Goal: Task Accomplishment & Management: Complete application form

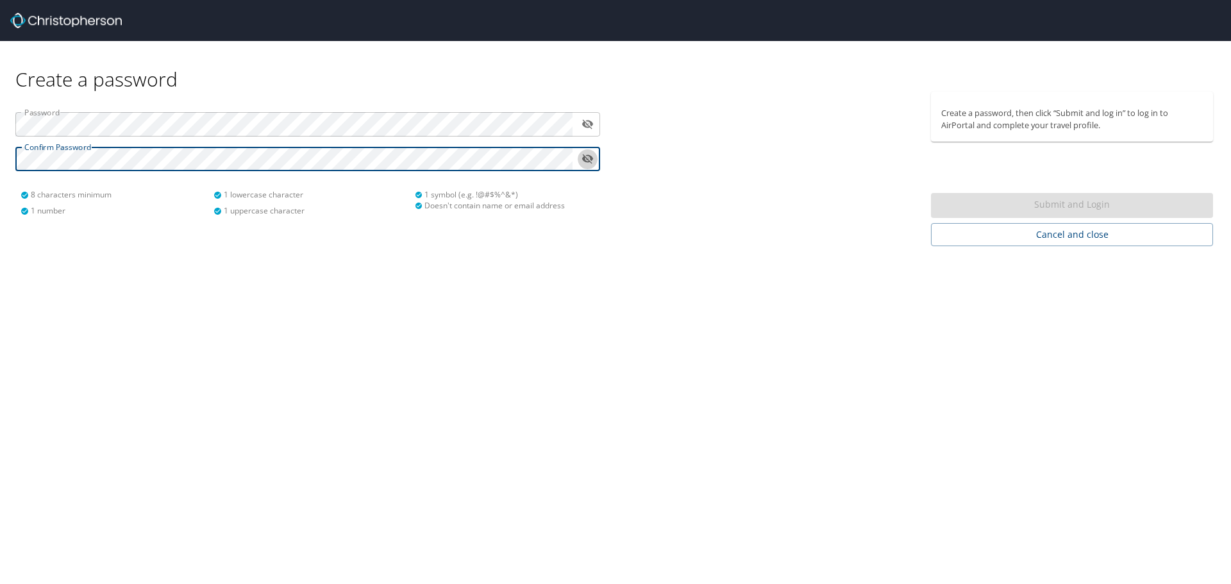
click at [590, 160] on icon "toggle password visibility" at bounding box center [588, 159] width 12 height 10
click at [585, 119] on icon "toggle password visibility" at bounding box center [587, 124] width 12 height 12
click at [588, 122] on icon "toggle password visibility" at bounding box center [587, 124] width 12 height 12
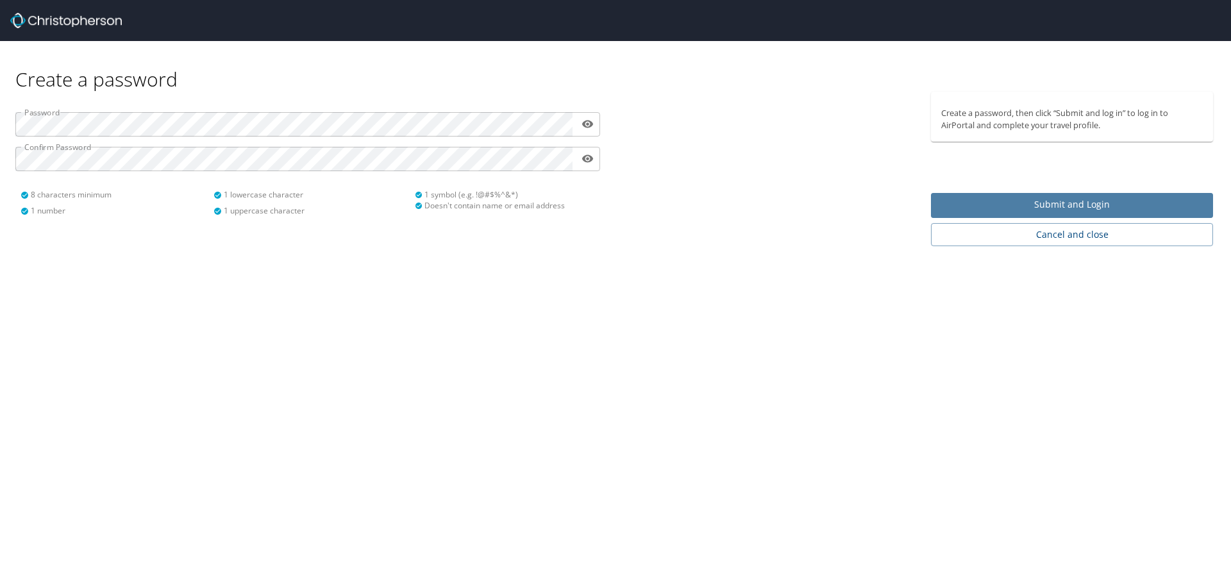
click at [1029, 201] on span "Submit and Login" at bounding box center [1072, 205] width 262 height 16
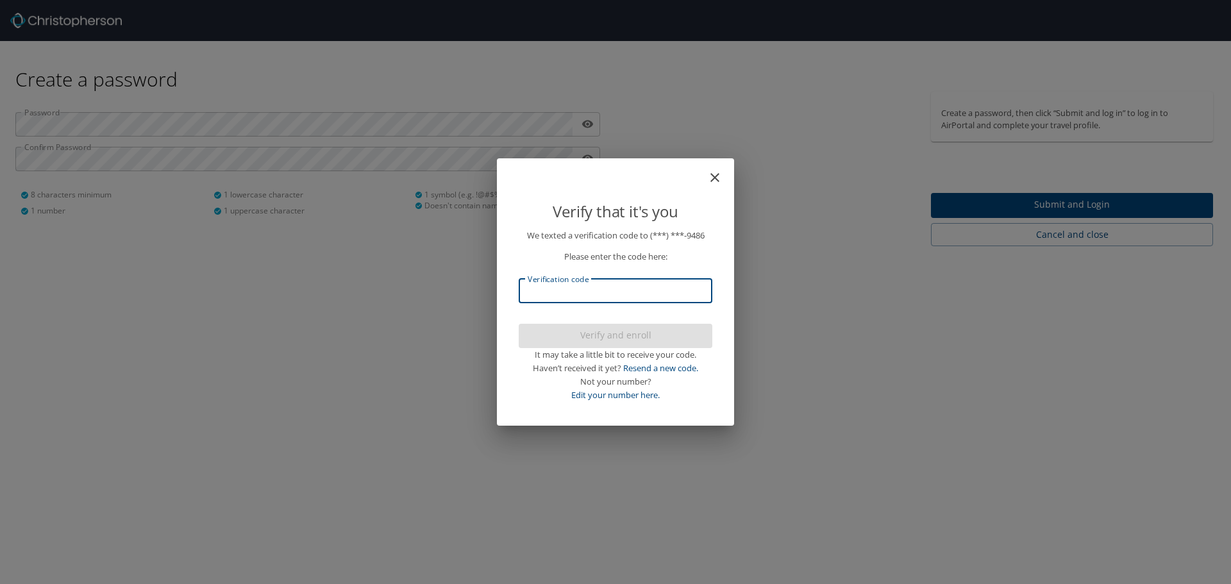
click at [622, 296] on input "Verification code" at bounding box center [616, 291] width 194 height 24
click at [590, 290] on input "Verification code" at bounding box center [616, 291] width 194 height 24
type input "562088"
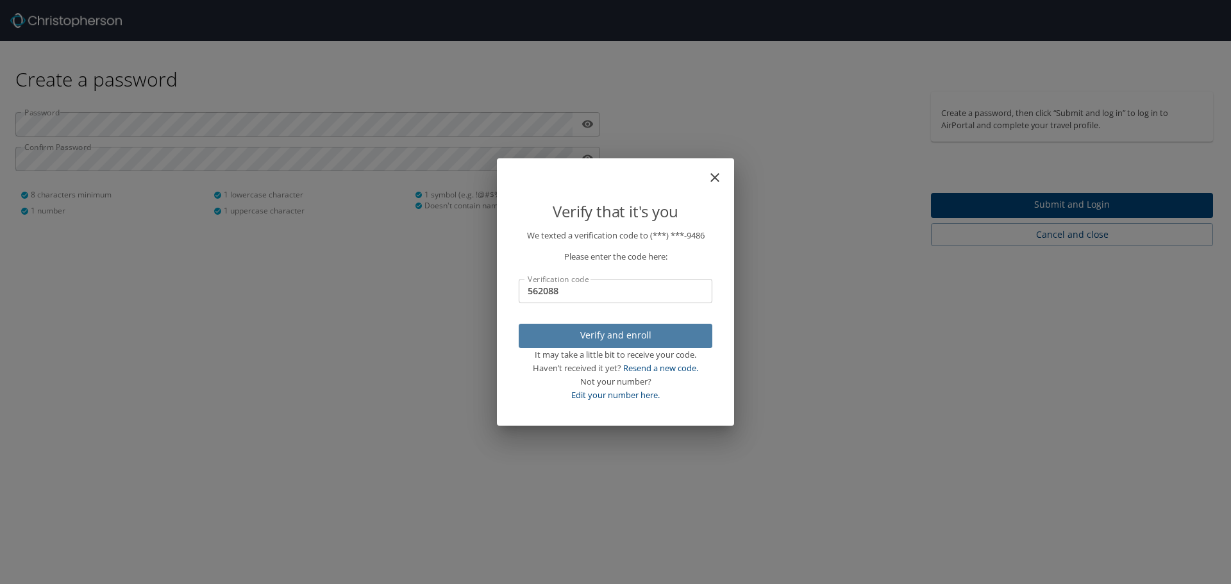
click at [618, 337] on span "Verify and enroll" at bounding box center [615, 336] width 173 height 16
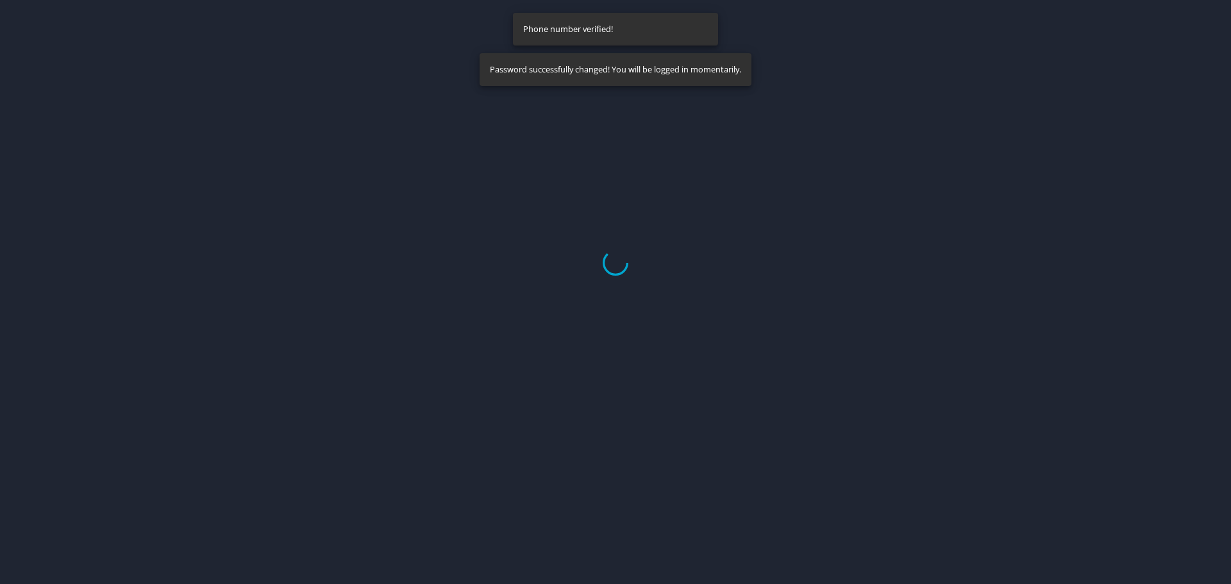
select select "US"
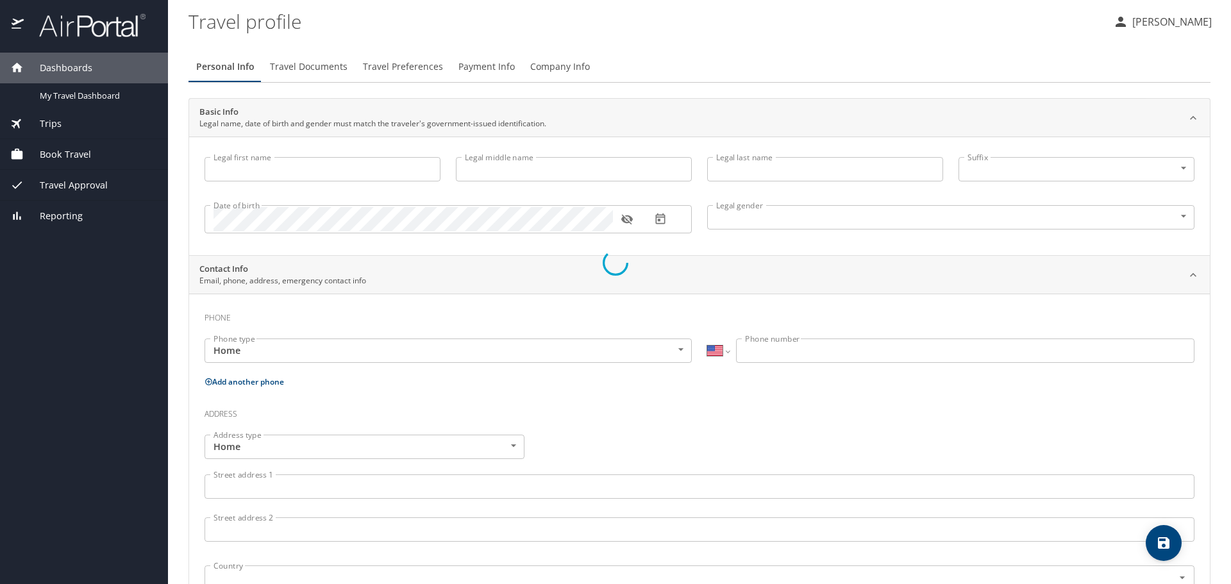
type input "David"
type input "Ewers"
type input "Male"
select select "US"
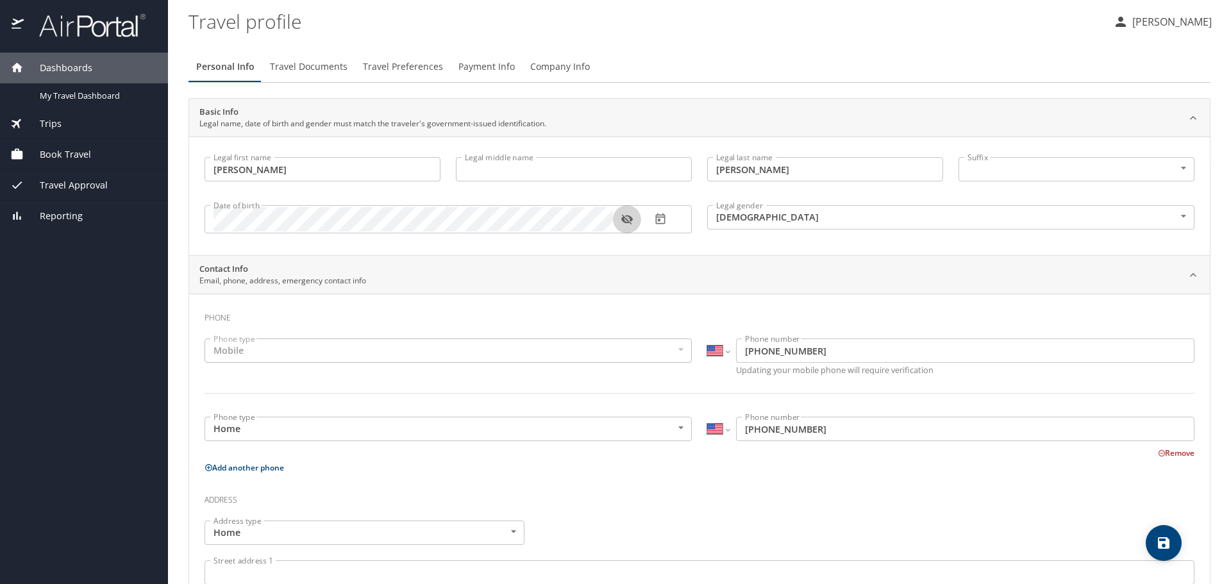
click at [628, 217] on icon "button" at bounding box center [627, 220] width 12 height 10
click at [628, 217] on icon "button" at bounding box center [627, 219] width 12 height 8
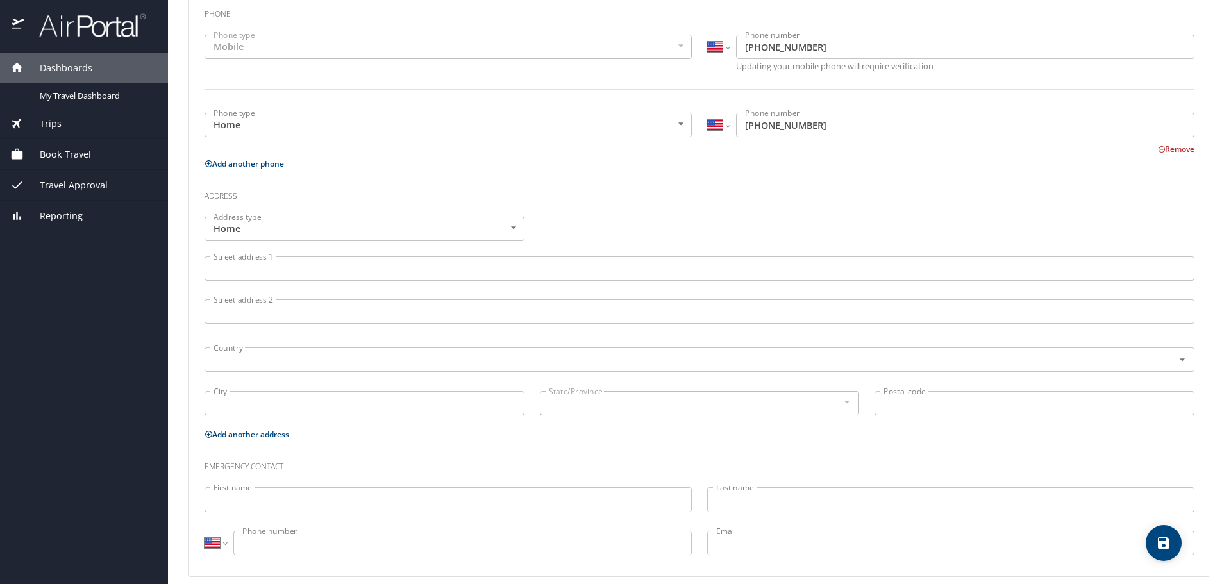
scroll to position [317, 0]
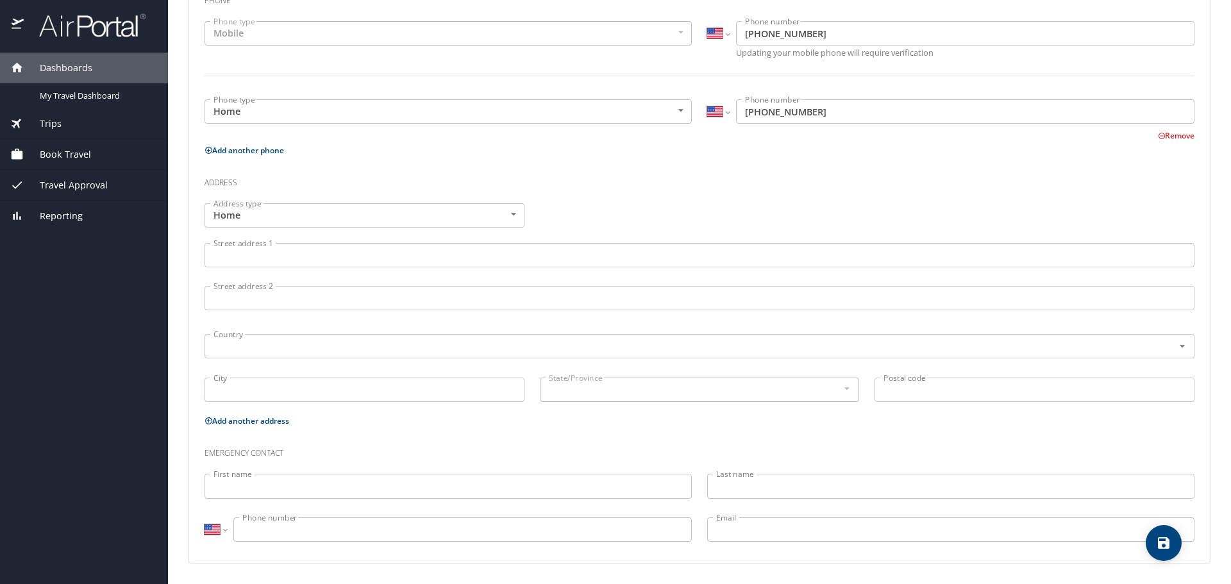
click at [432, 257] on input "Street address 1" at bounding box center [699, 255] width 990 height 24
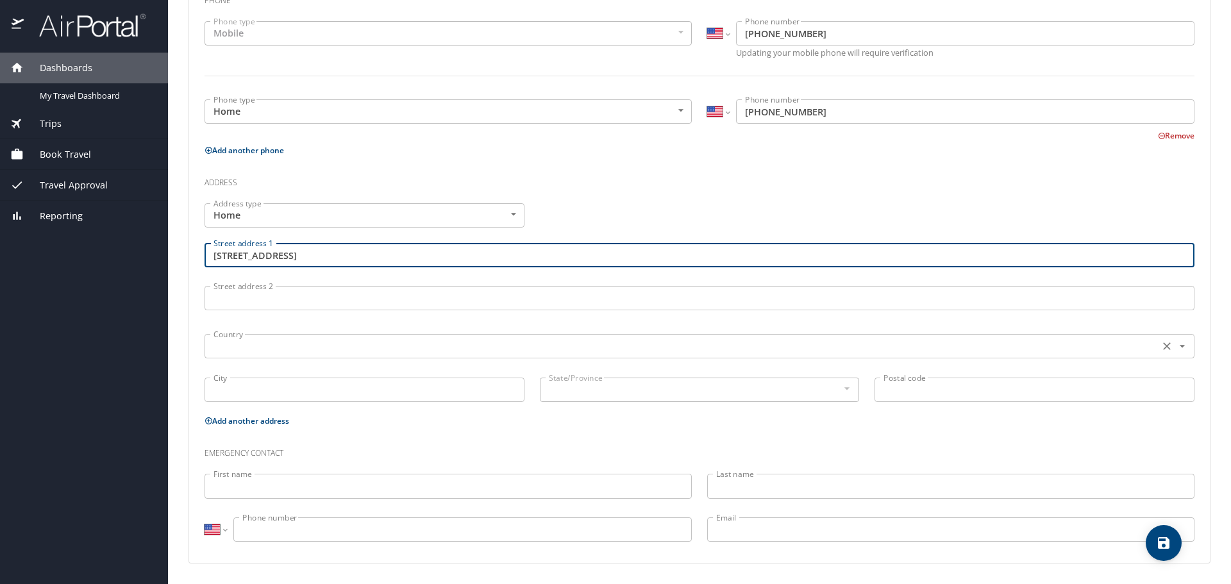
type input "2601 Creek View Dr"
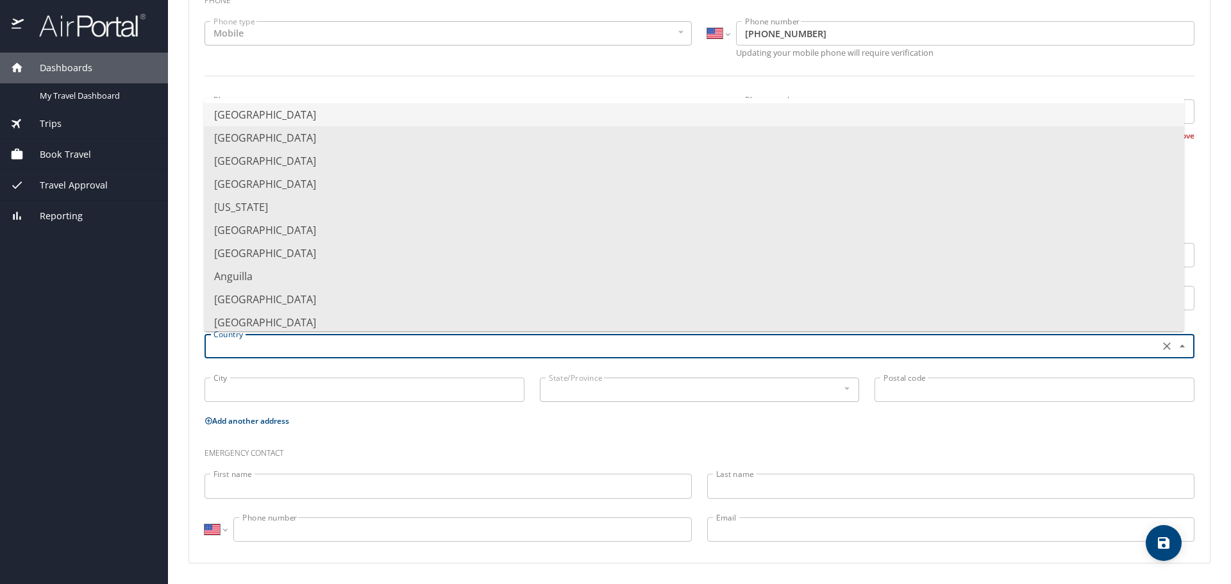
click at [340, 349] on input "text" at bounding box center [680, 346] width 944 height 17
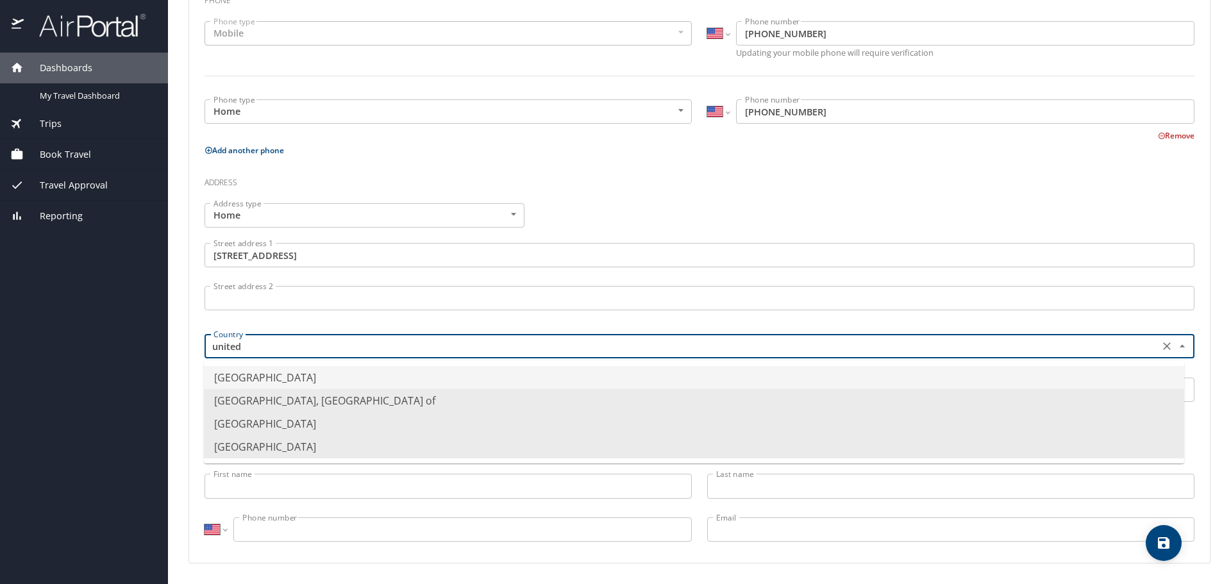
click at [299, 379] on li "United States of America" at bounding box center [694, 377] width 980 height 23
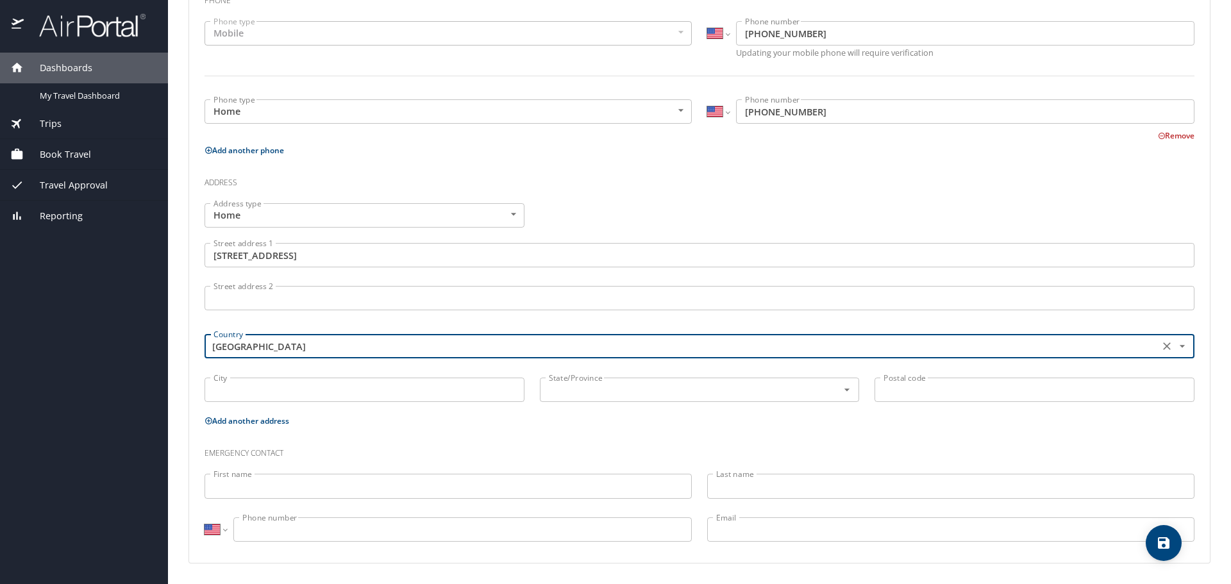
type input "United States of America"
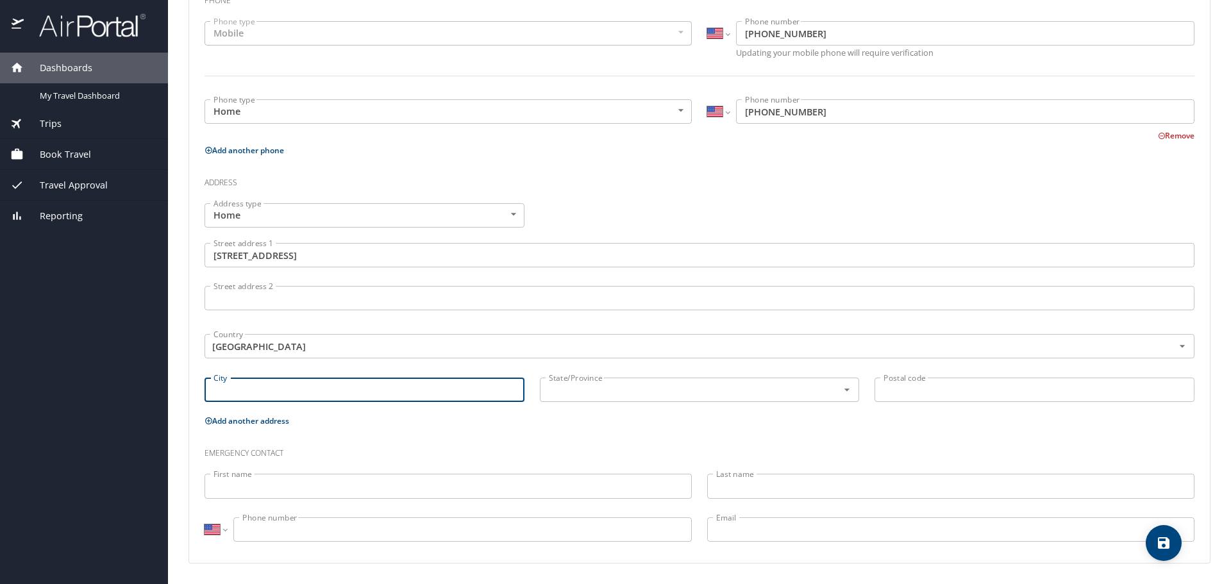
click at [296, 395] on input "City" at bounding box center [364, 390] width 320 height 24
type input "Flower Mound"
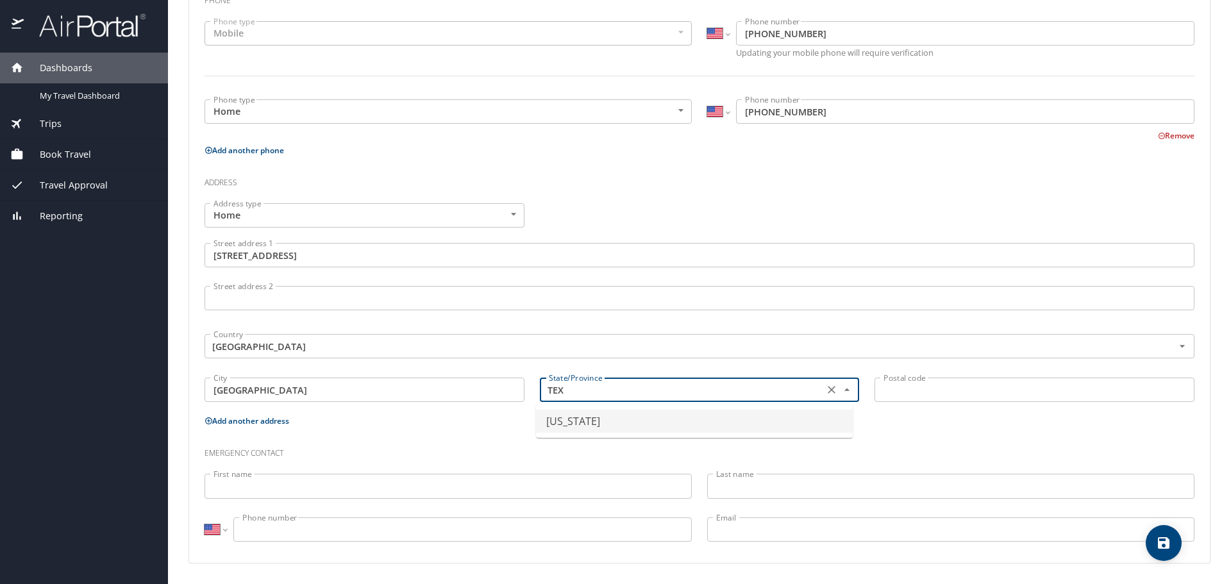
click at [565, 425] on li "Texas" at bounding box center [694, 421] width 317 height 23
type input "Texas"
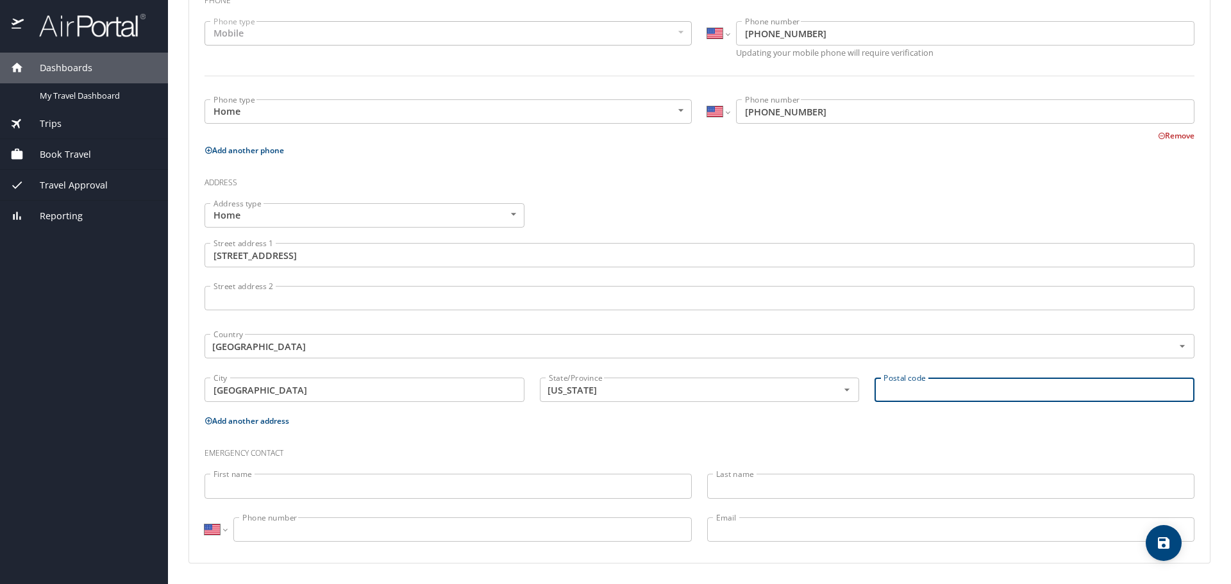
click at [894, 384] on input "Postal code" at bounding box center [1034, 390] width 320 height 24
type input "75022"
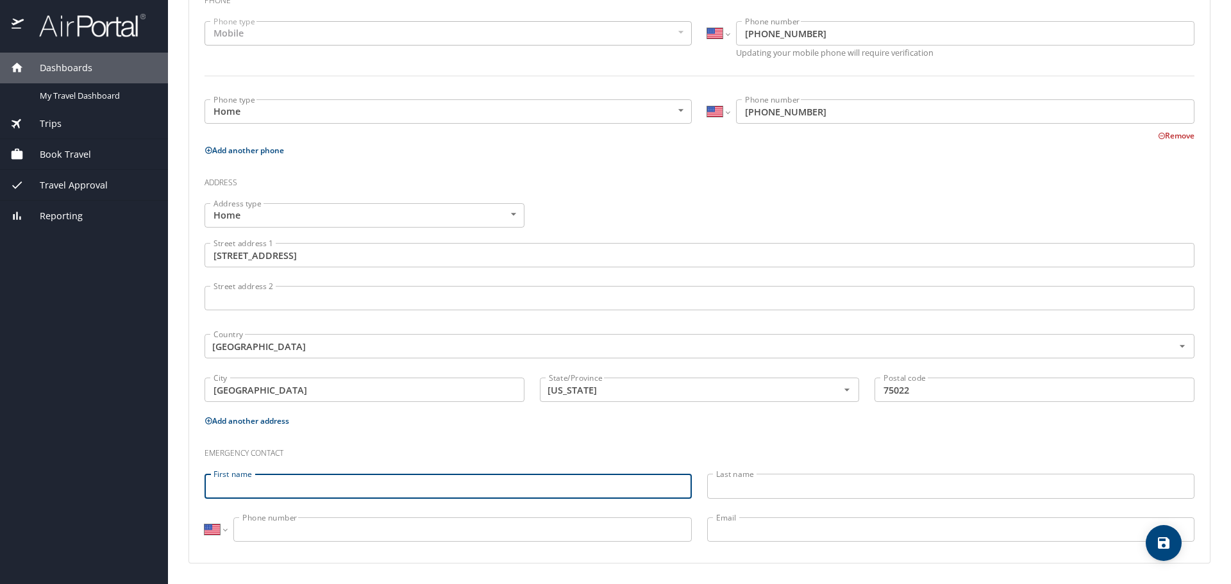
click at [342, 483] on input "First name" at bounding box center [447, 486] width 487 height 24
type input "Julie"
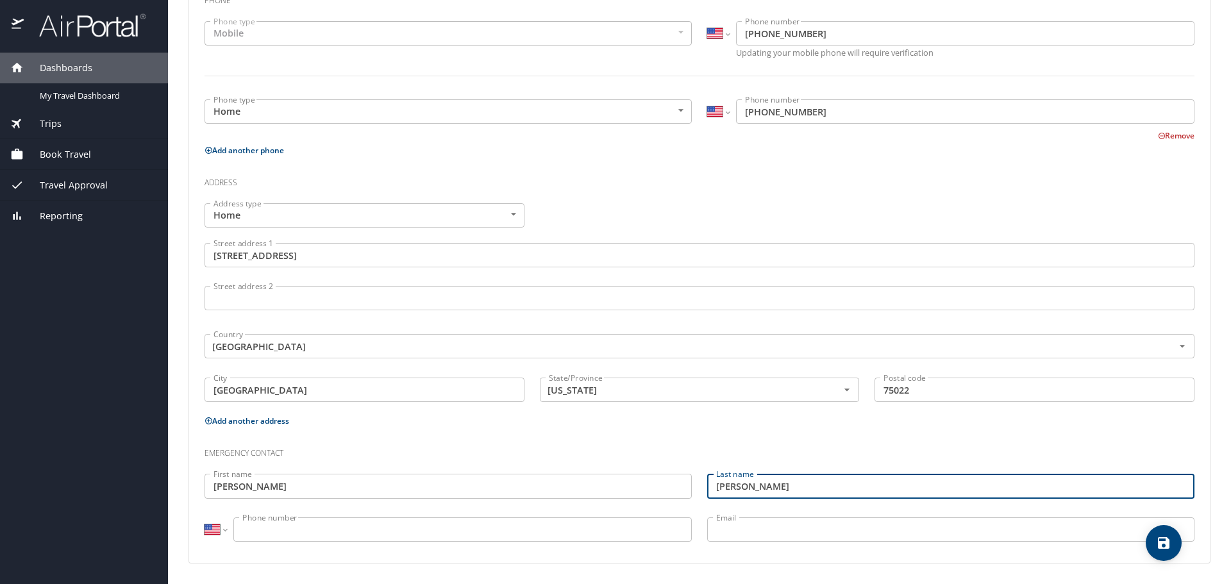
type input "Ewers"
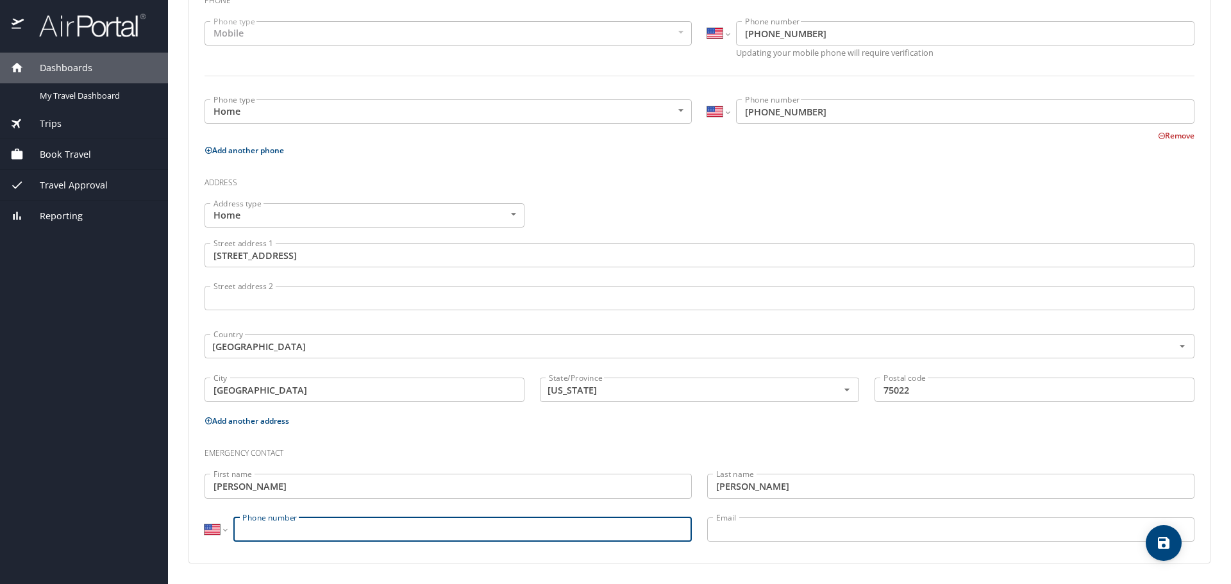
click at [376, 528] on input "Phone number" at bounding box center [462, 529] width 458 height 24
type input "(847) 209-3907"
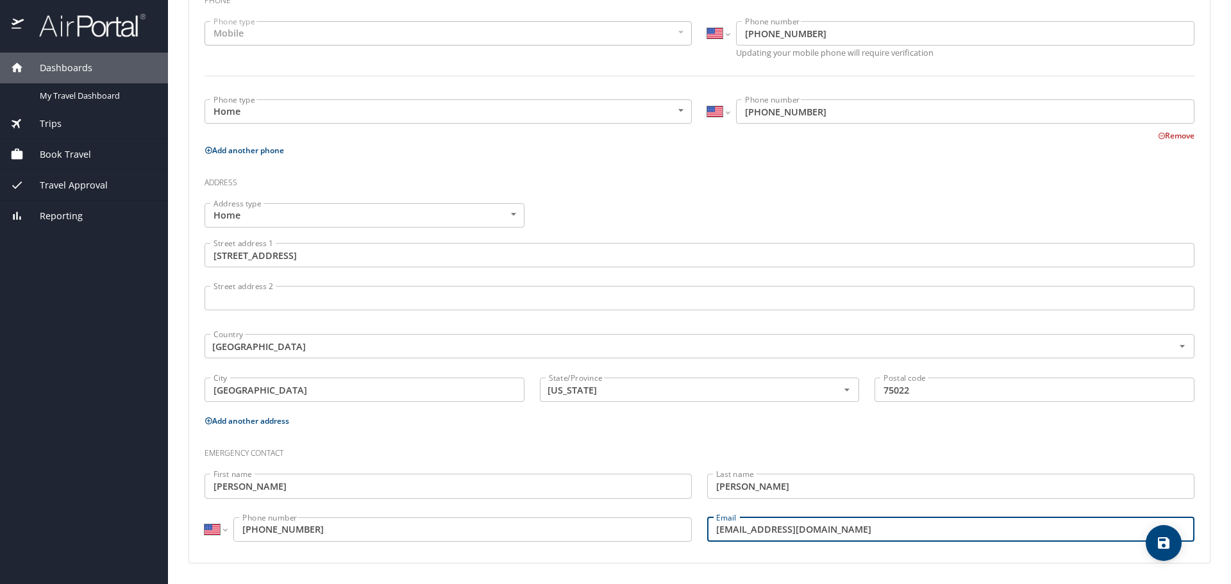
type input "julsewers14@gmail.com"
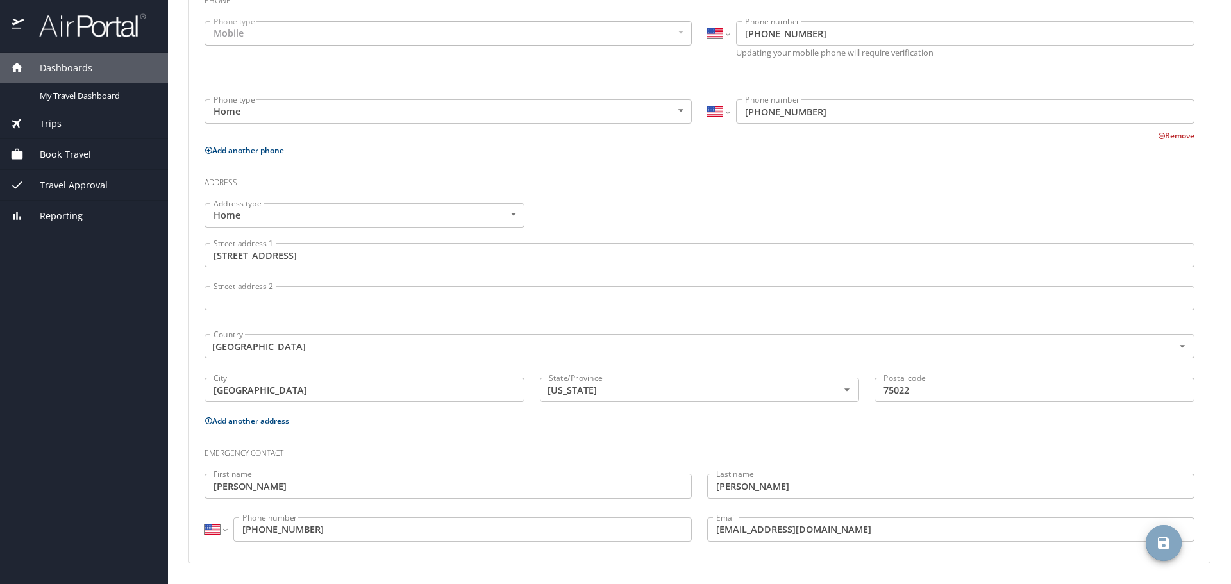
click at [1160, 543] on icon "save" at bounding box center [1164, 543] width 12 height 12
select select "US"
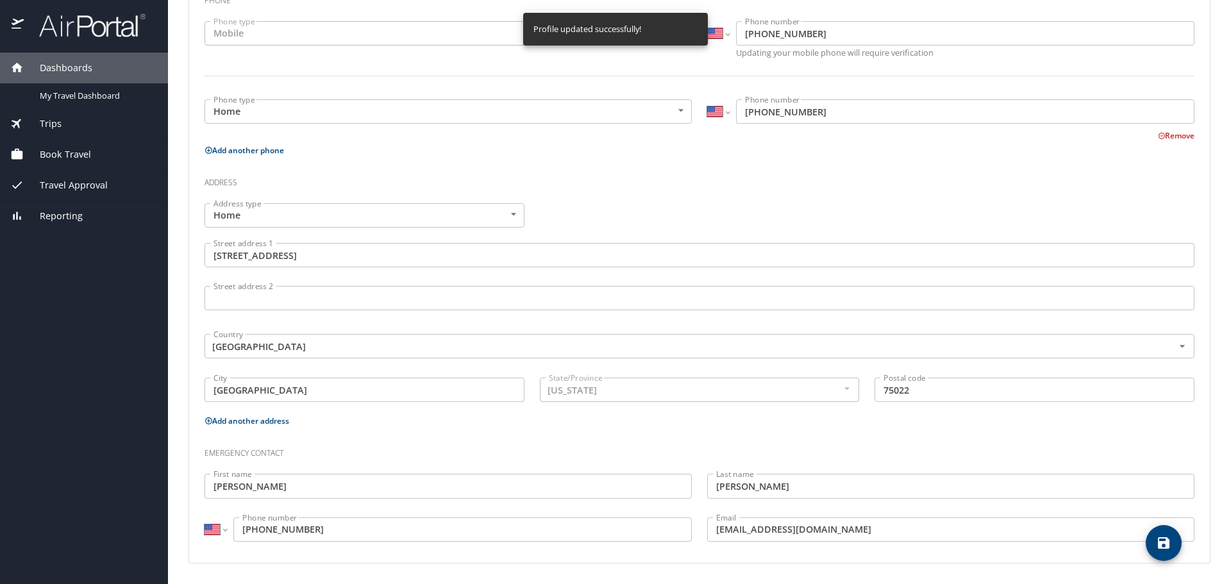
select select "US"
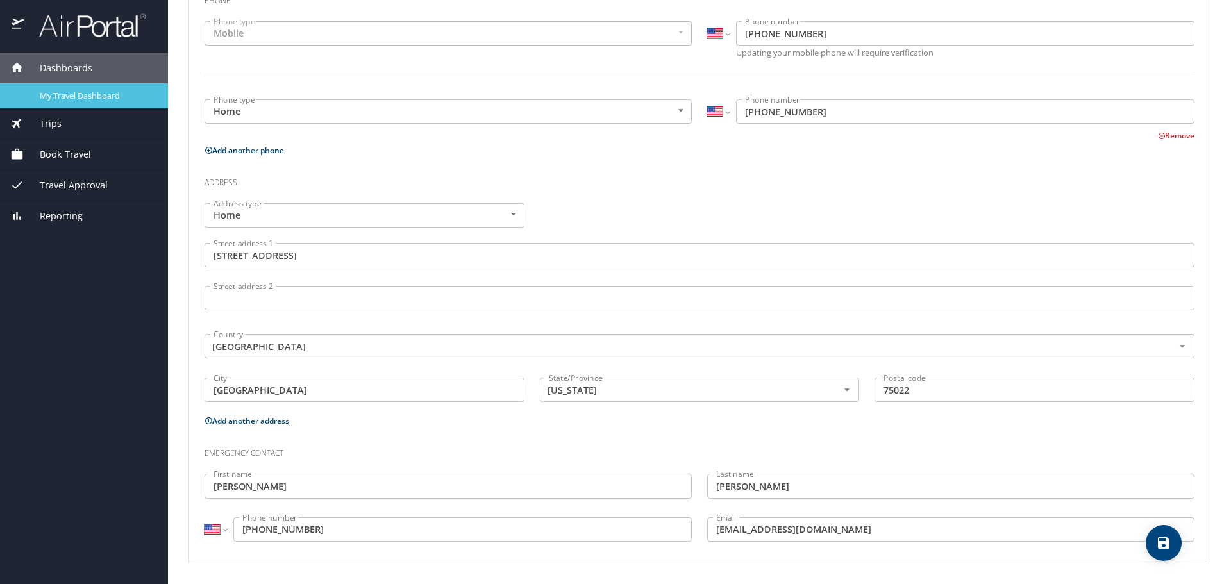
click at [87, 93] on span "My Travel Dashboard" at bounding box center [96, 96] width 113 height 12
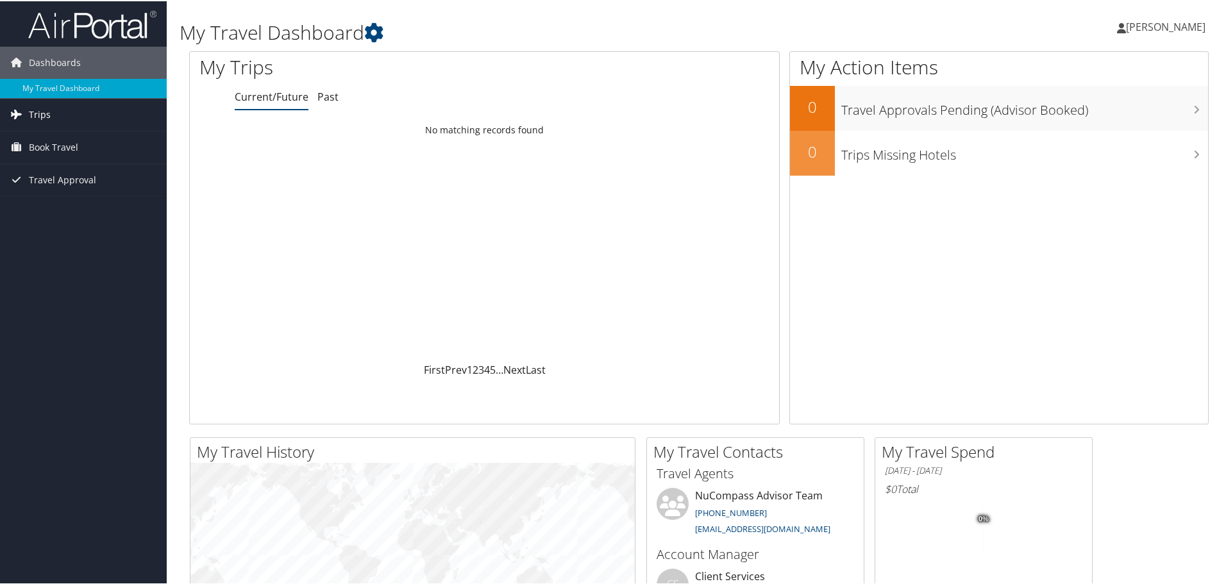
click at [46, 114] on span "Trips" at bounding box center [40, 113] width 22 height 32
click at [55, 144] on link "Current/Future Trips" at bounding box center [83, 138] width 167 height 19
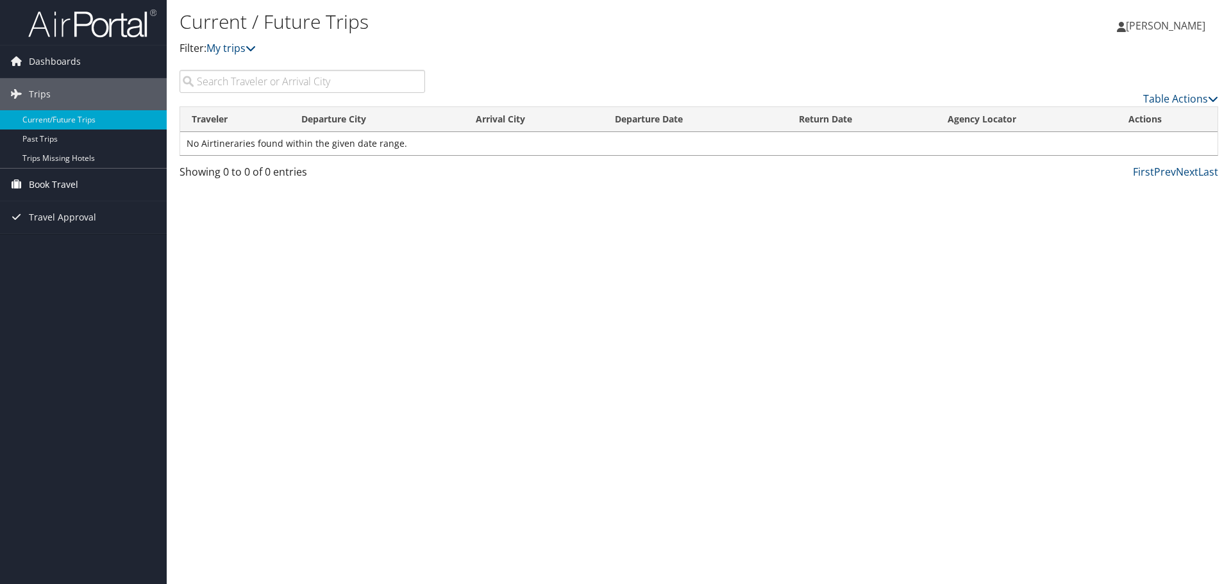
click at [47, 187] on span "Book Travel" at bounding box center [53, 185] width 49 height 32
click at [103, 248] on link "Book/Manage Online Trips" at bounding box center [83, 248] width 167 height 19
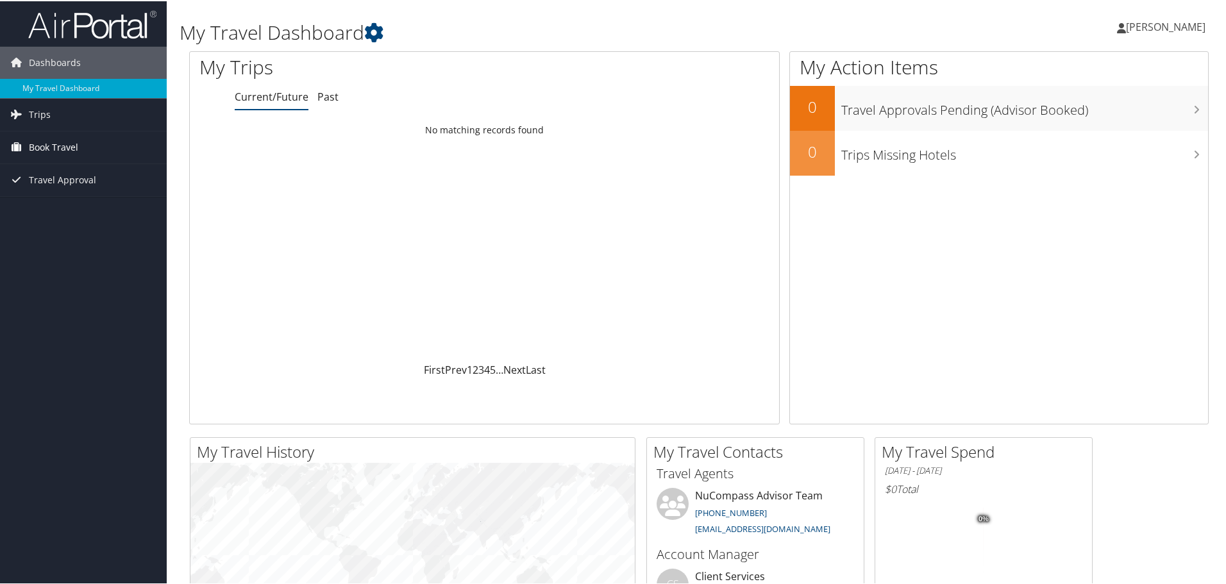
click at [61, 147] on span "Book Travel" at bounding box center [53, 146] width 49 height 32
